Goal: Entertainment & Leisure: Consume media (video, audio)

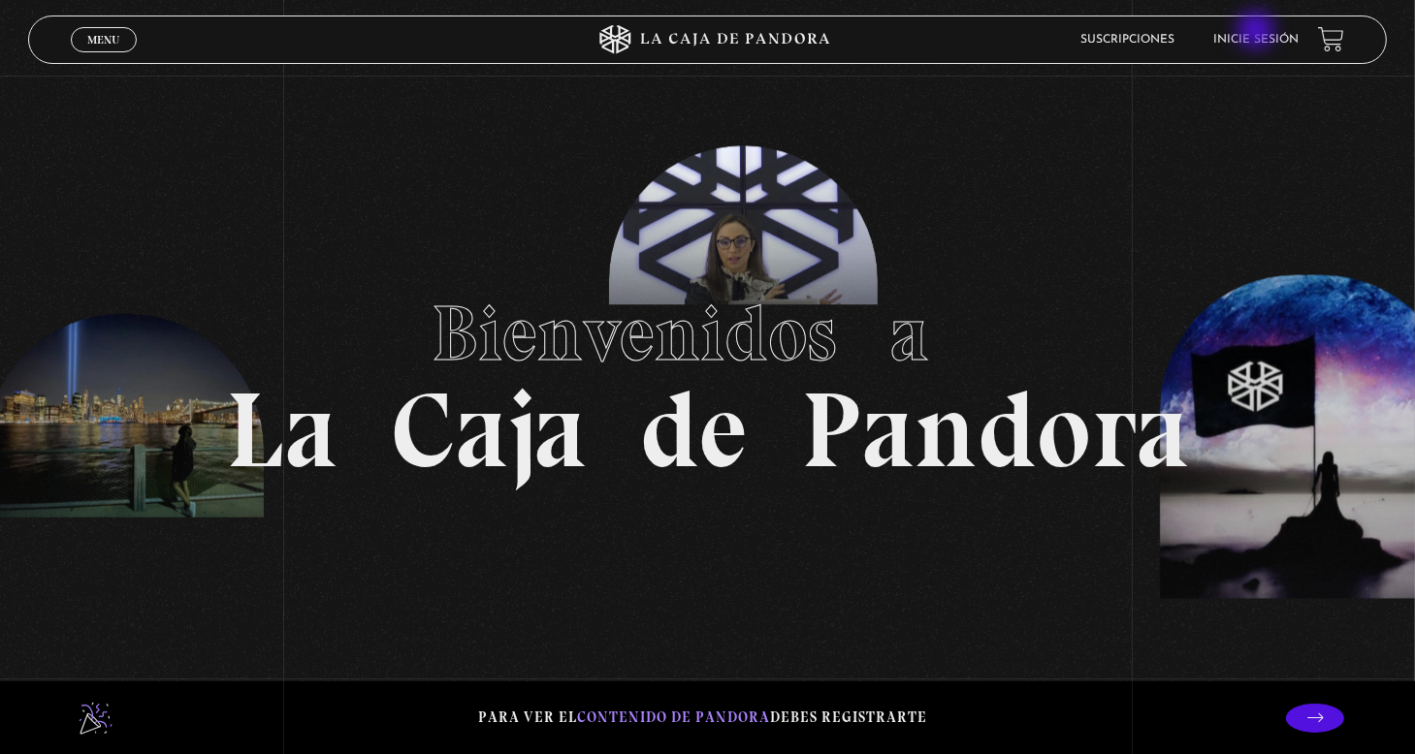
click at [1258, 32] on li "Inicie sesión" at bounding box center [1255, 39] width 85 height 30
click at [1287, 42] on link "Inicie sesión" at bounding box center [1255, 40] width 85 height 12
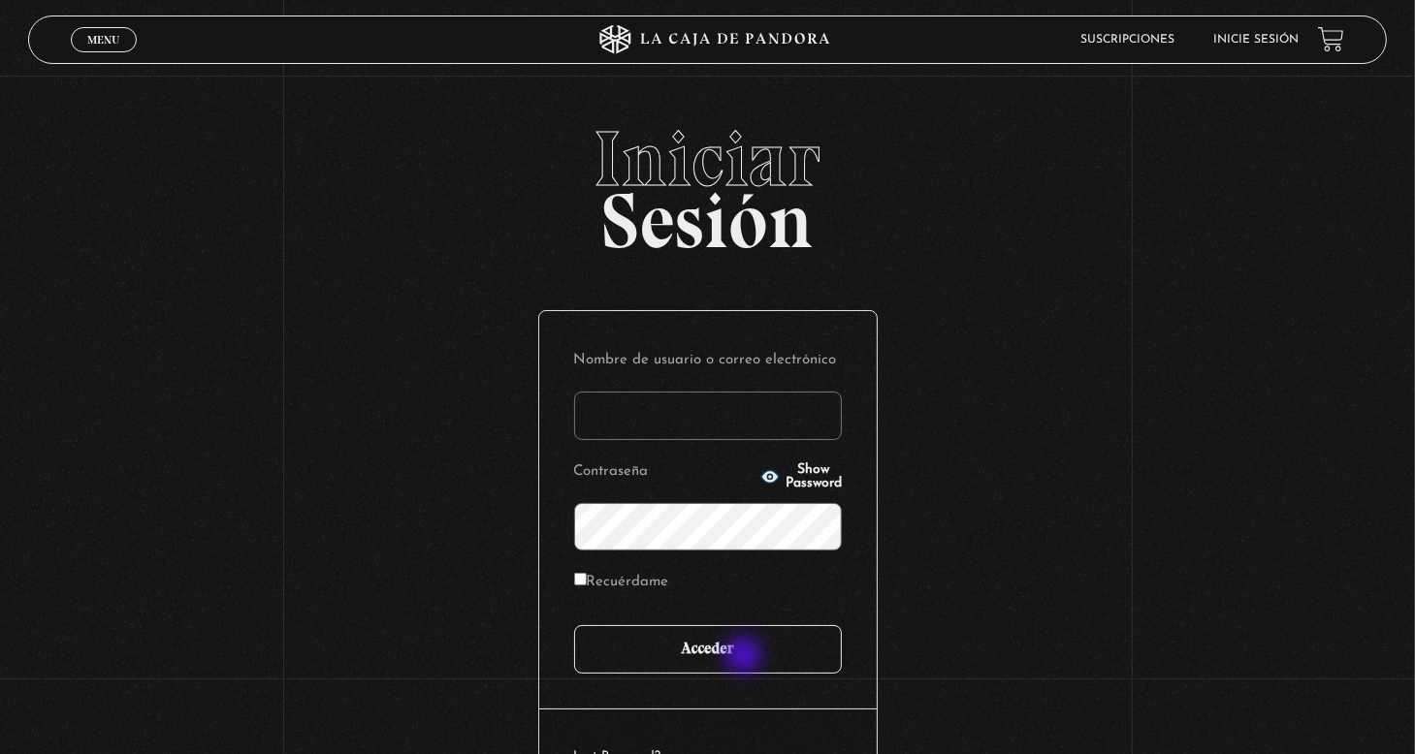
type input "nery"
click at [746, 657] on input "Acceder" at bounding box center [708, 649] width 268 height 48
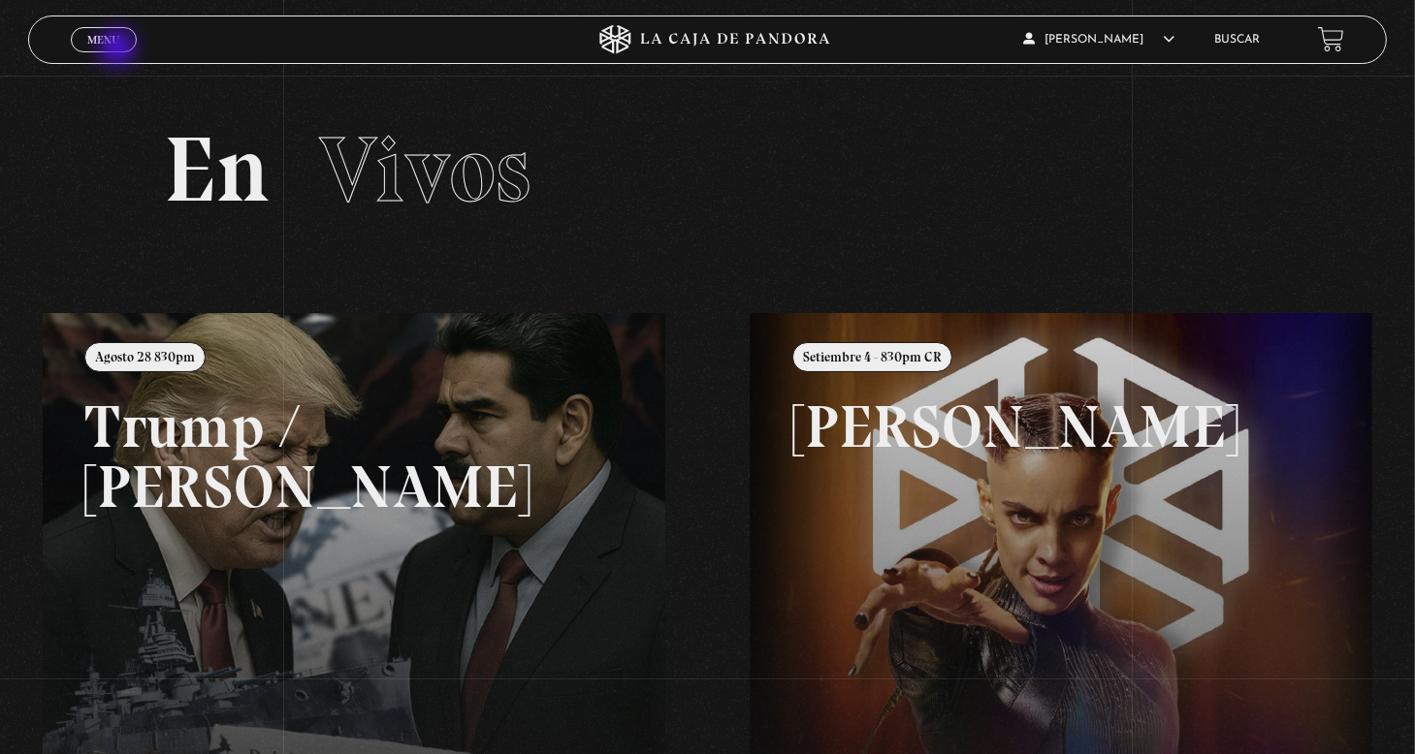
click at [119, 49] on span "Cerrar" at bounding box center [104, 56] width 46 height 14
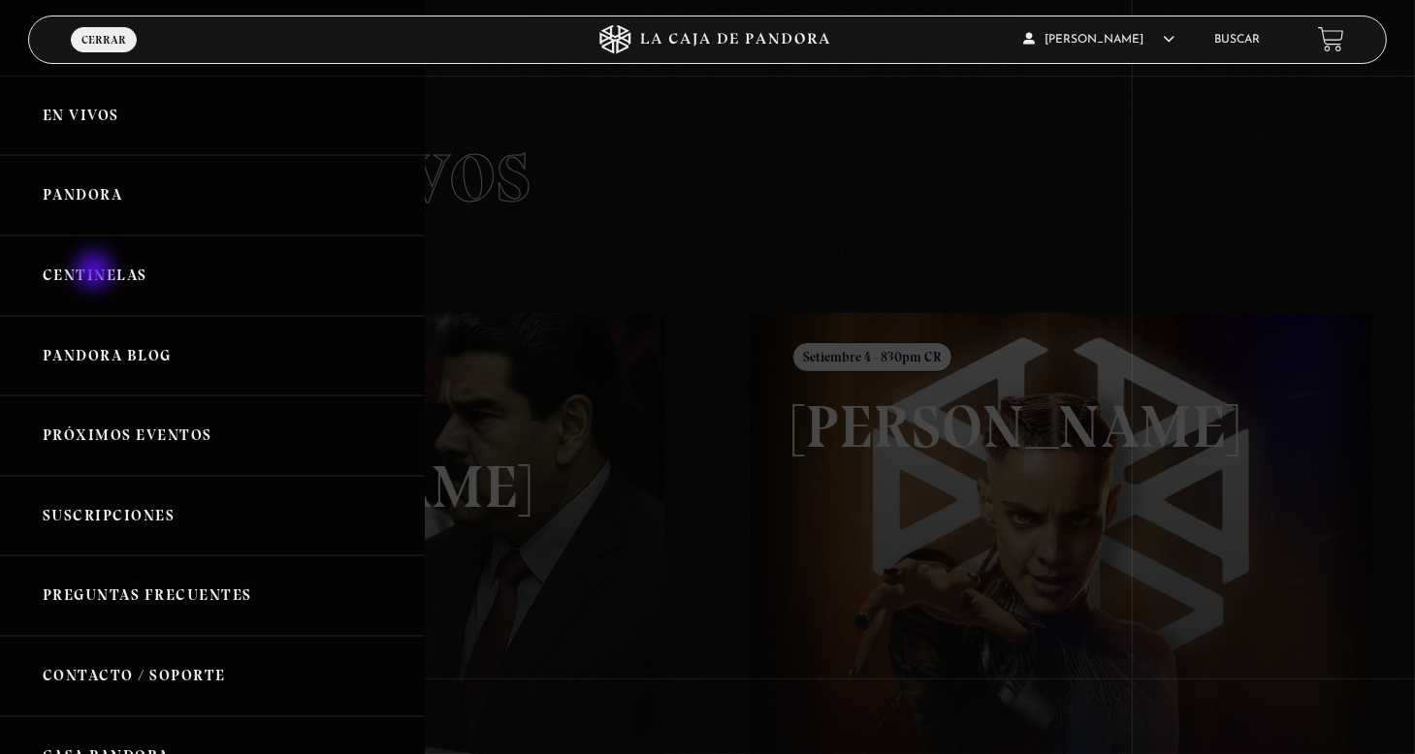
click at [96, 272] on link "Centinelas" at bounding box center [212, 276] width 425 height 80
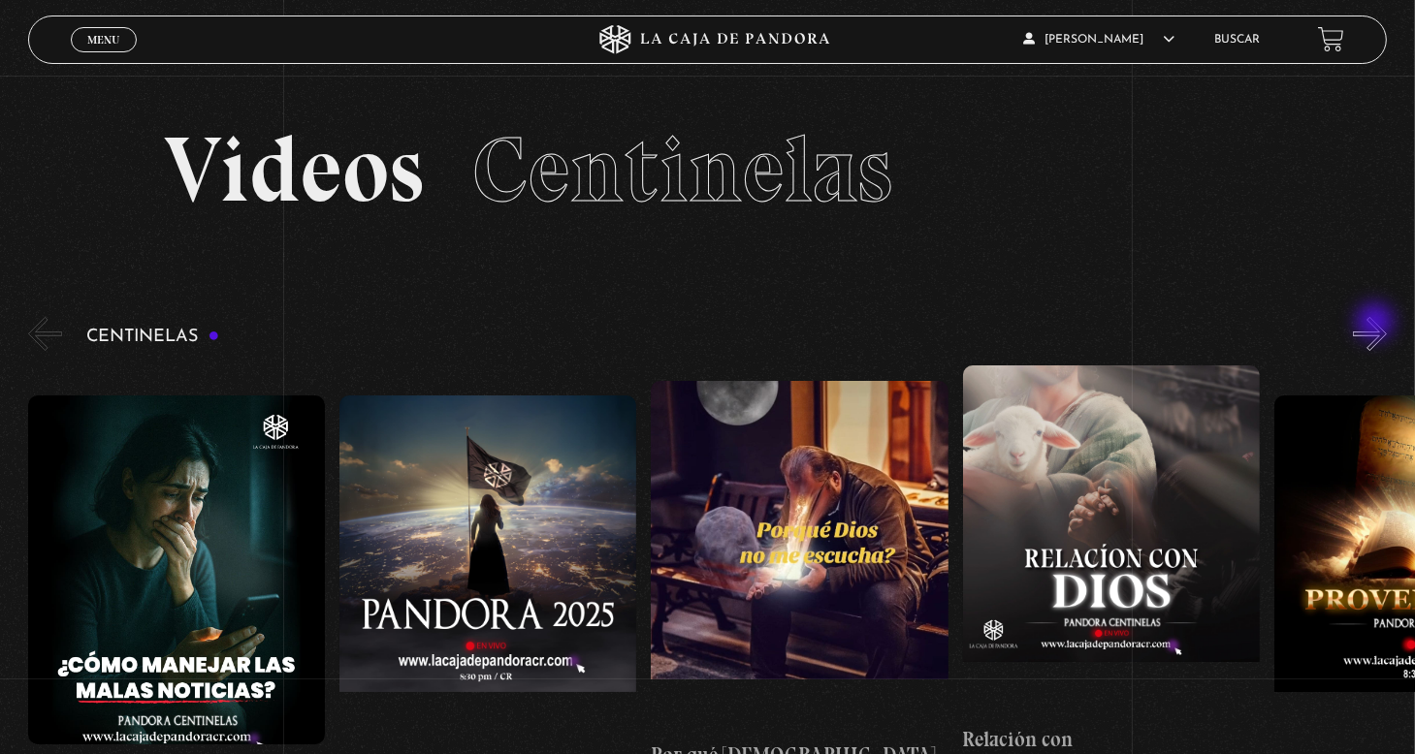
click at [1375, 324] on button "»" at bounding box center [1370, 334] width 34 height 34
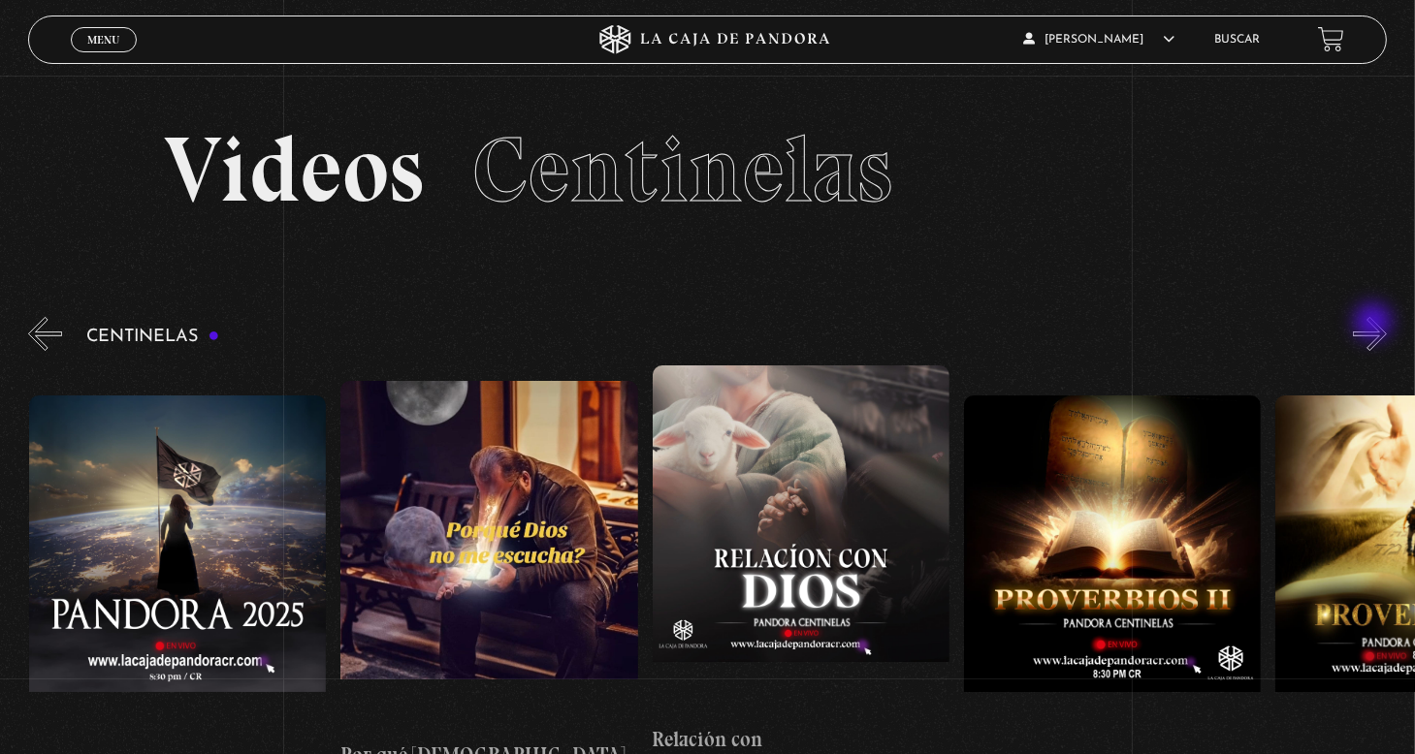
click at [1375, 324] on button "»" at bounding box center [1370, 334] width 34 height 34
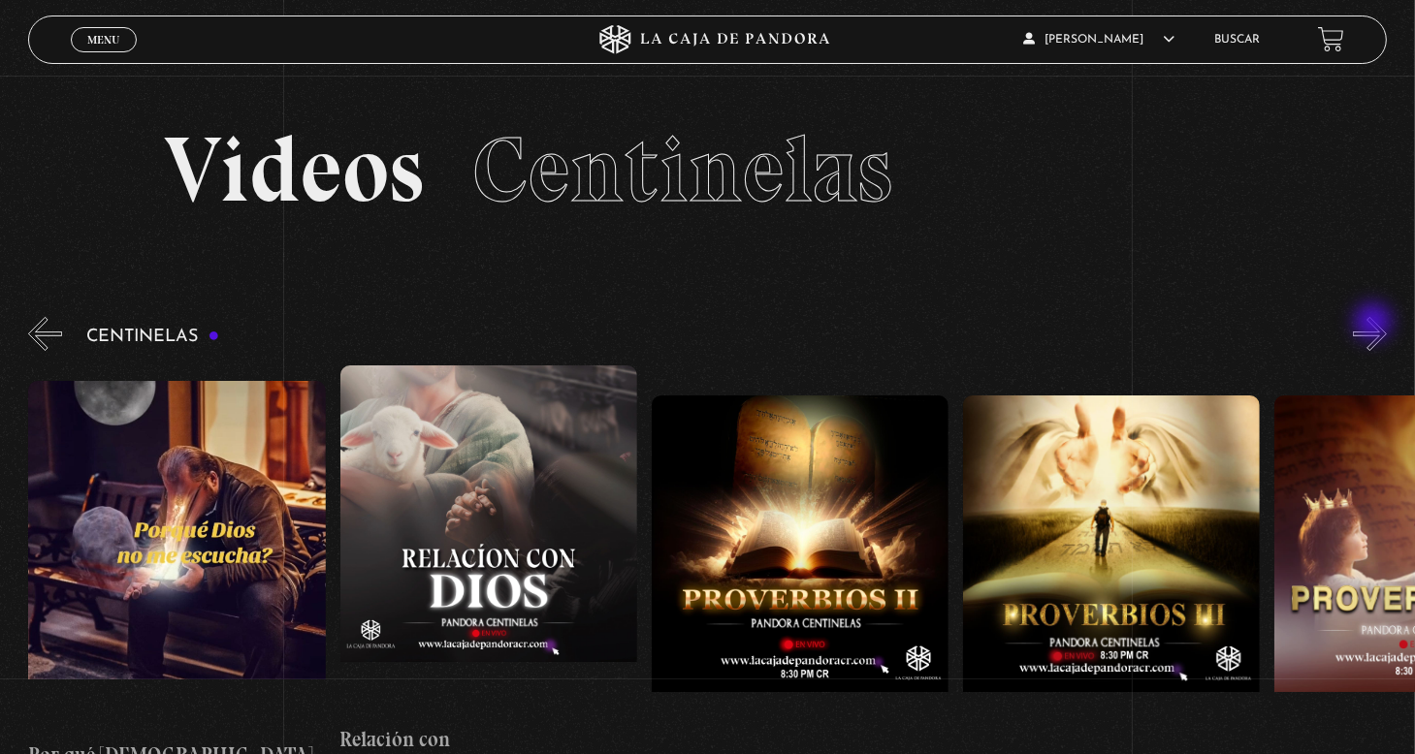
click at [1375, 324] on button "»" at bounding box center [1370, 334] width 34 height 34
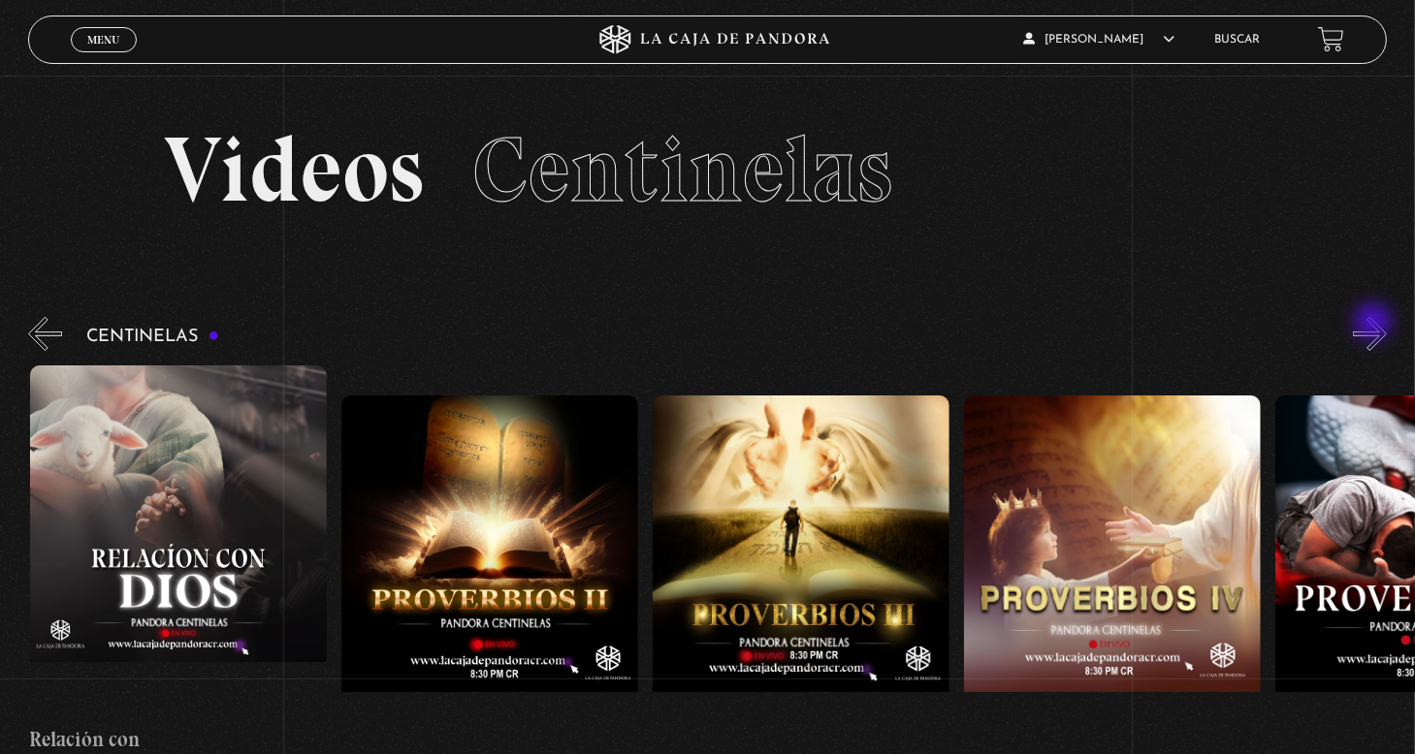
click at [1374, 324] on button "»" at bounding box center [1370, 334] width 34 height 34
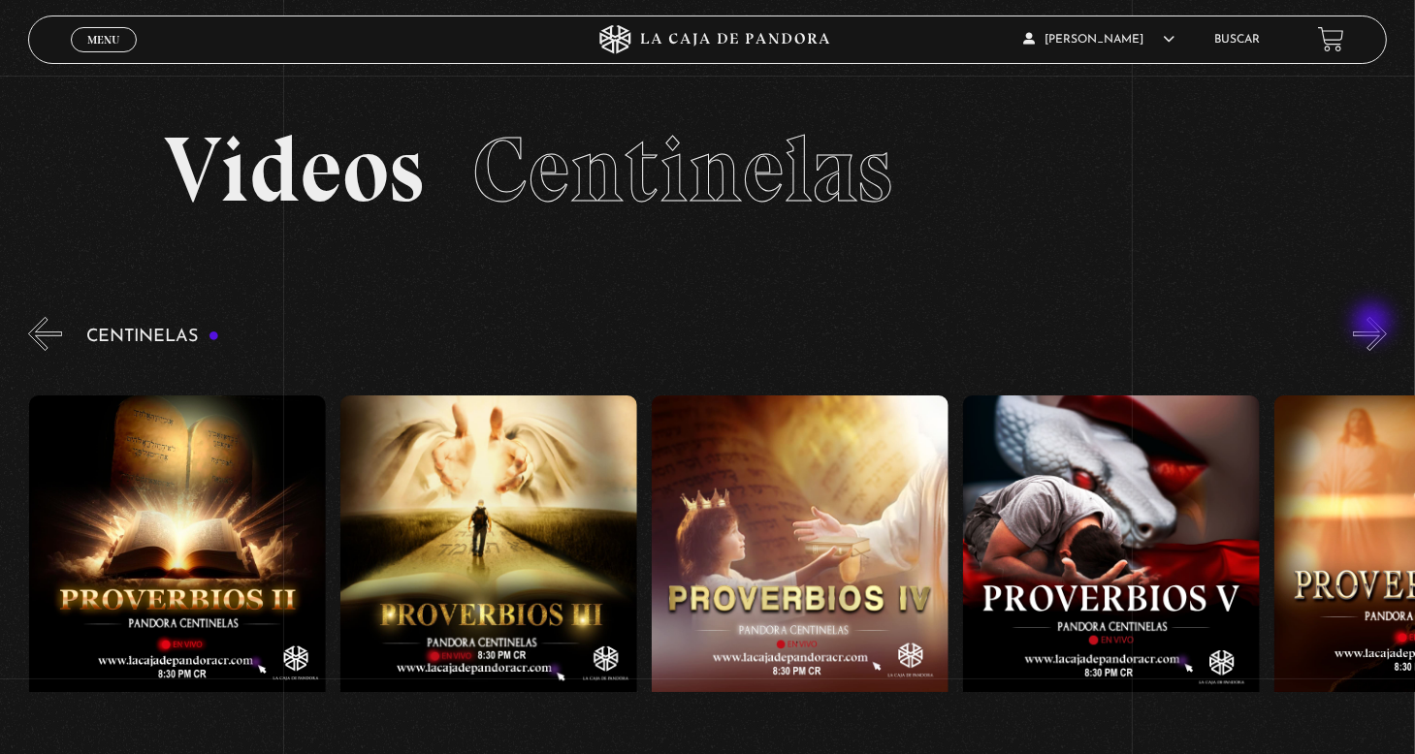
click at [1374, 324] on button "»" at bounding box center [1370, 334] width 34 height 34
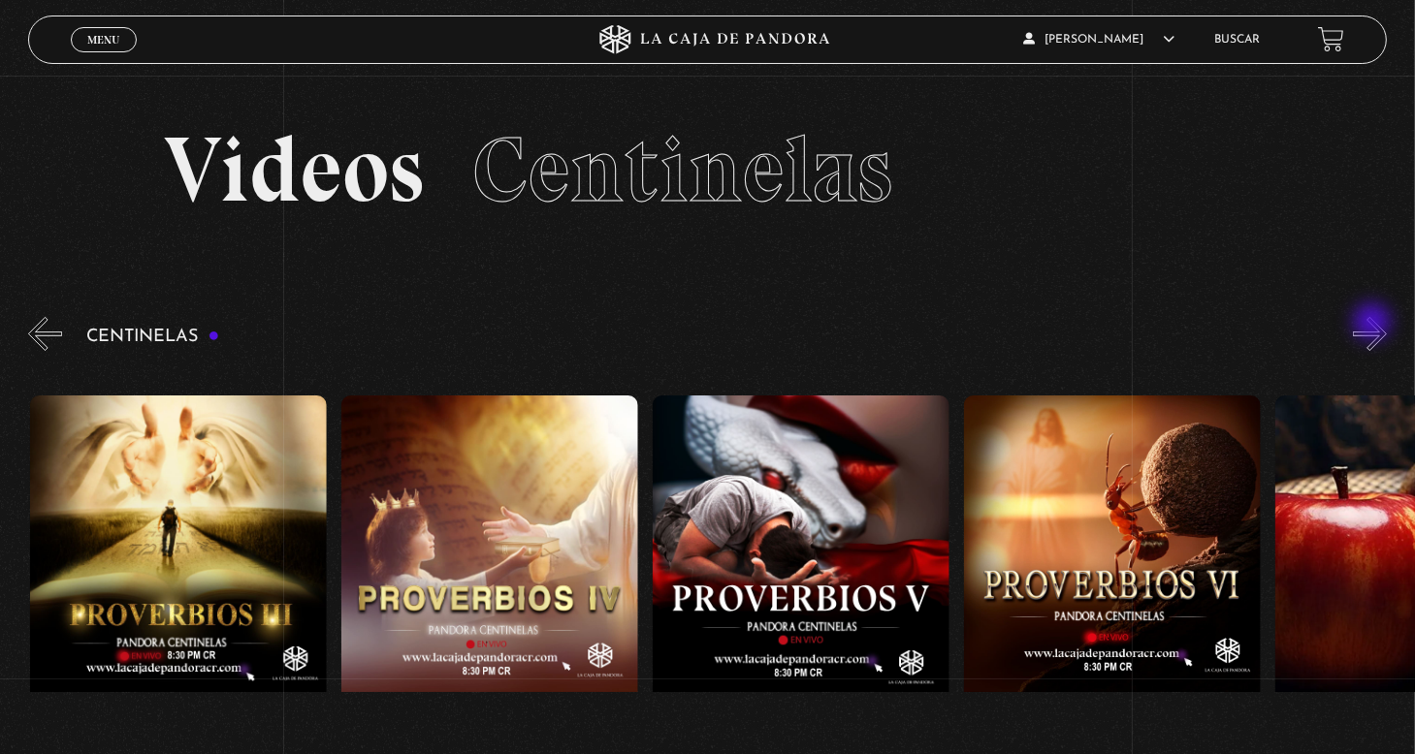
scroll to position [0, 1556]
click at [1374, 324] on button "»" at bounding box center [1370, 334] width 34 height 34
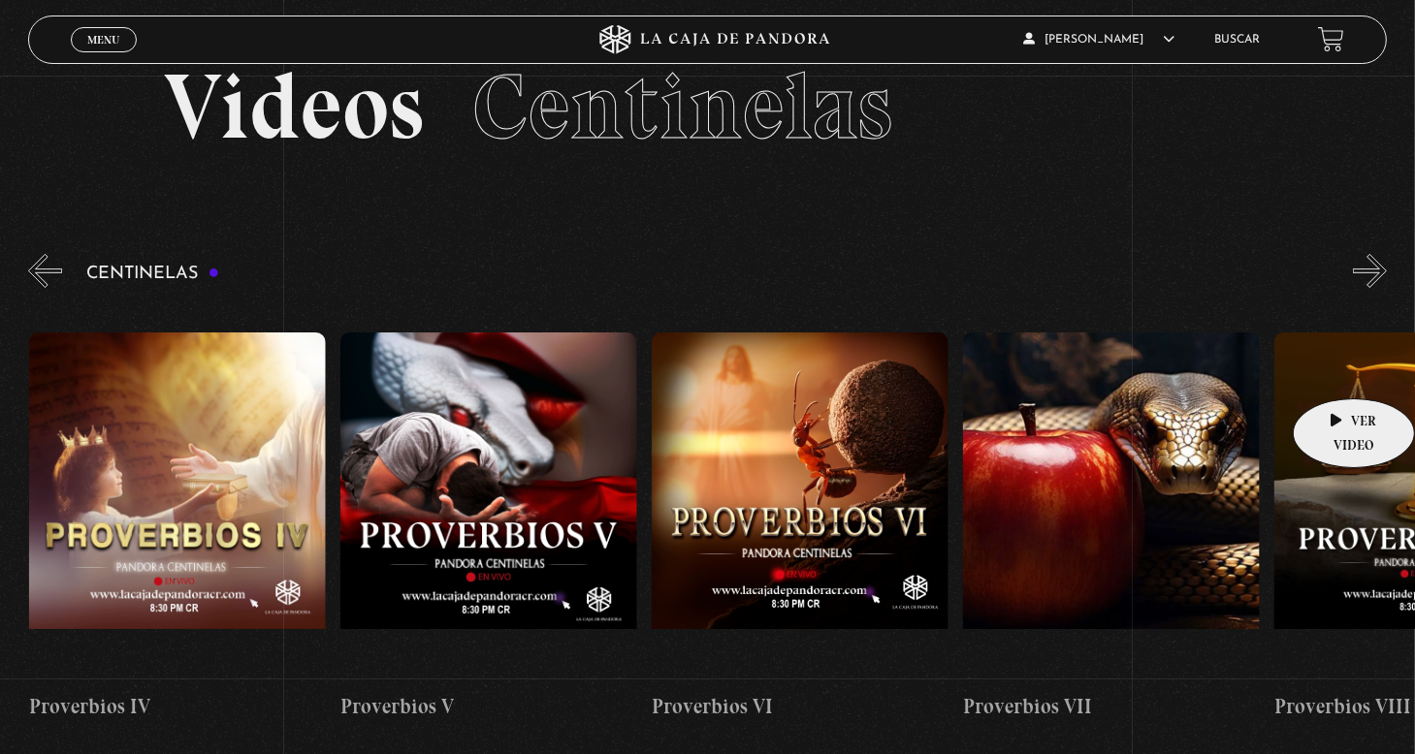
scroll to position [97, 0]
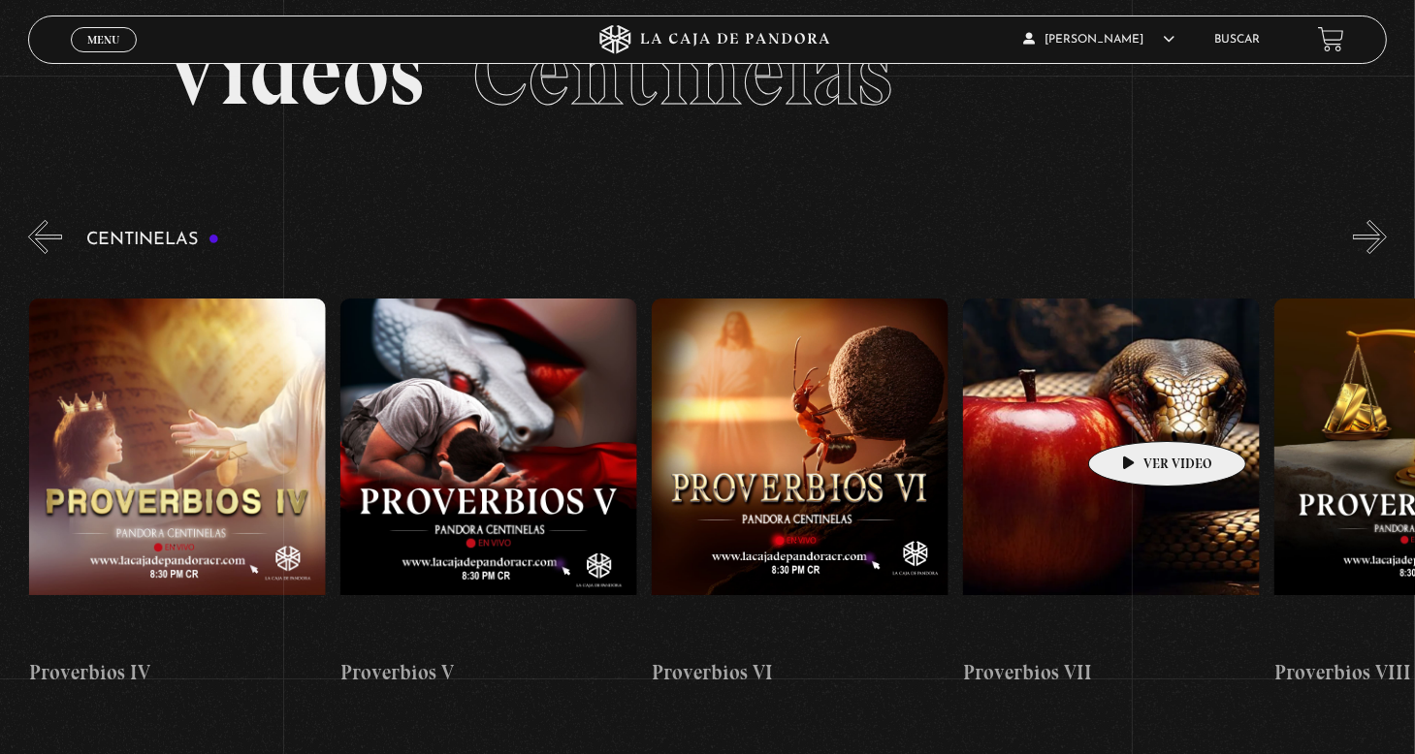
click at [1136, 412] on figure at bounding box center [1111, 473] width 297 height 349
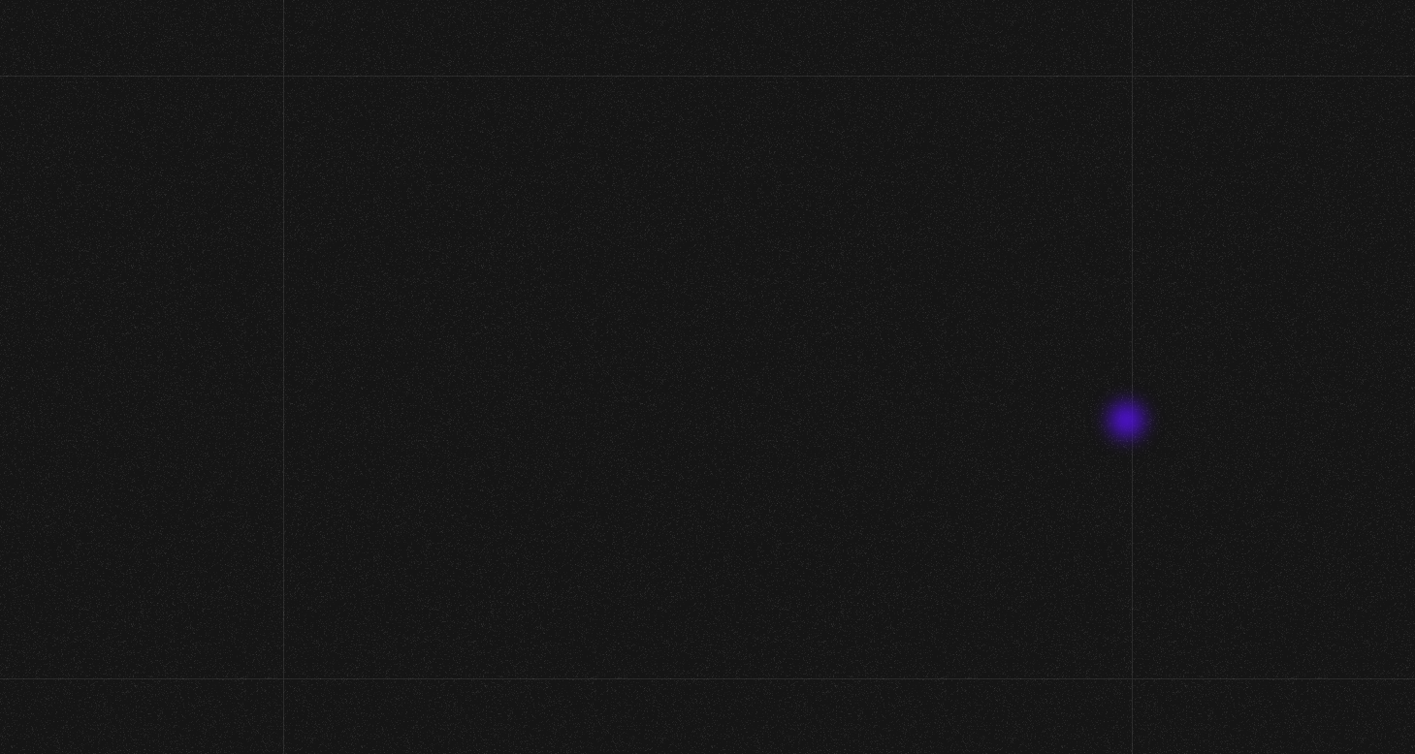
click at [1129, 423] on div "Volver 7 mayo, 2024 Proverbios VII WhatsApp Twitter Messenger Email" at bounding box center [707, 435] width 1415 height 719
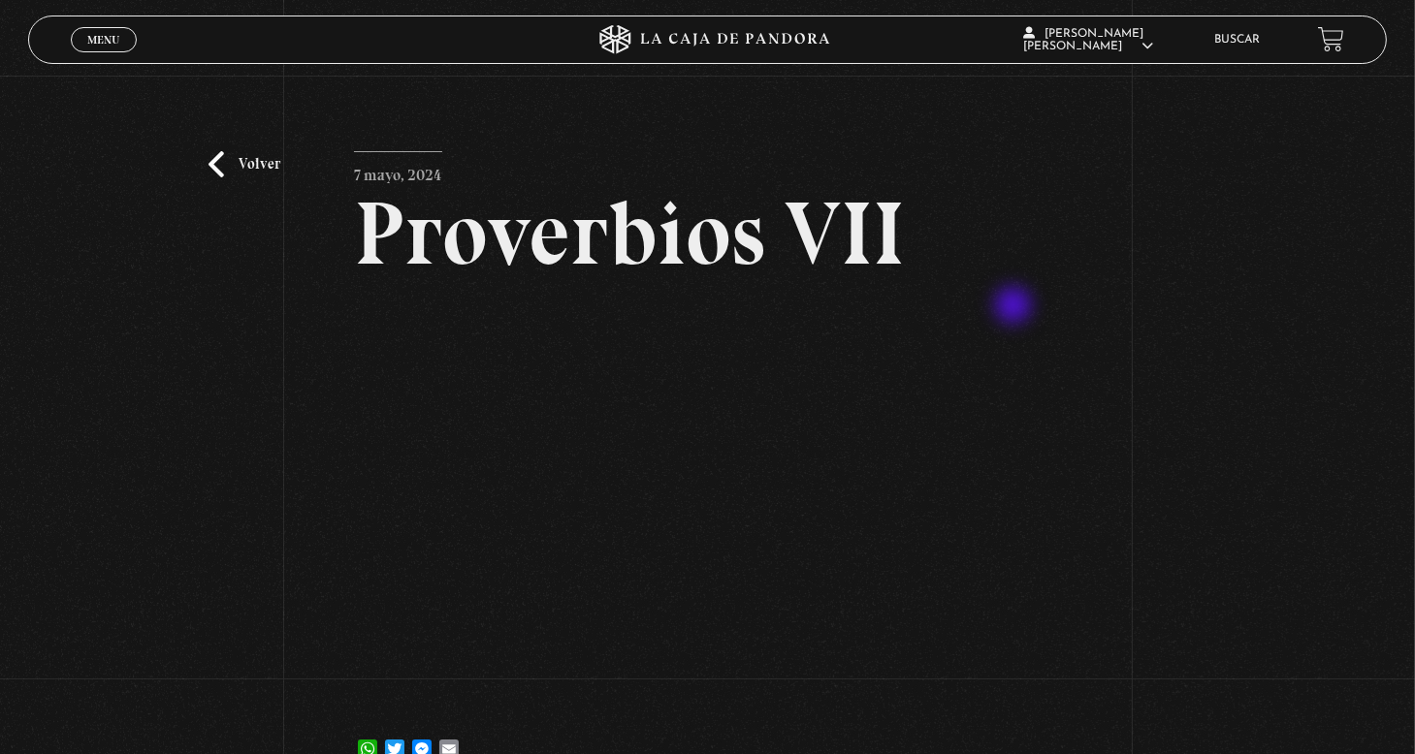
scroll to position [97, 0]
